Goal: Check status: Check status

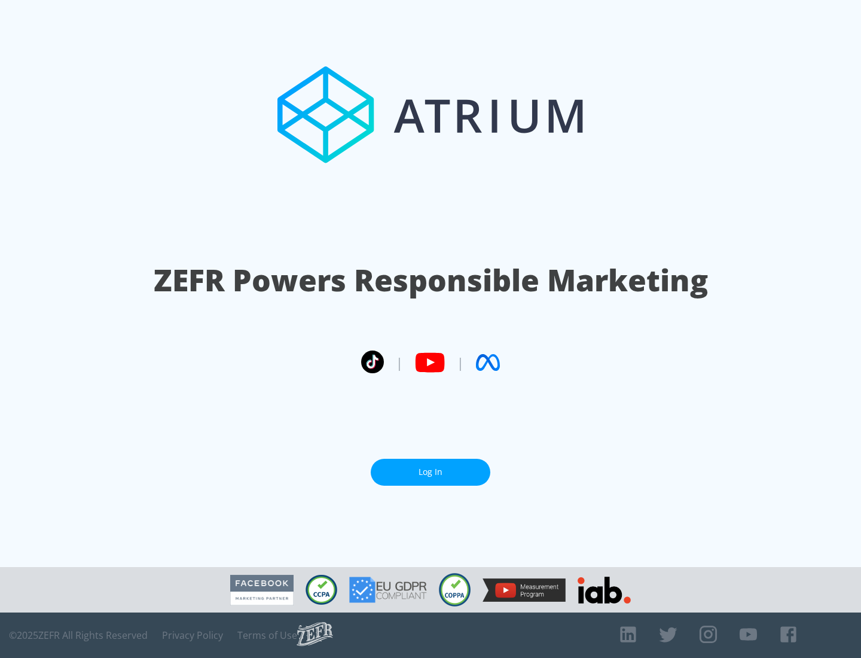
click at [430, 472] on link "Log In" at bounding box center [431, 472] width 120 height 27
